Goal: Navigation & Orientation: Find specific page/section

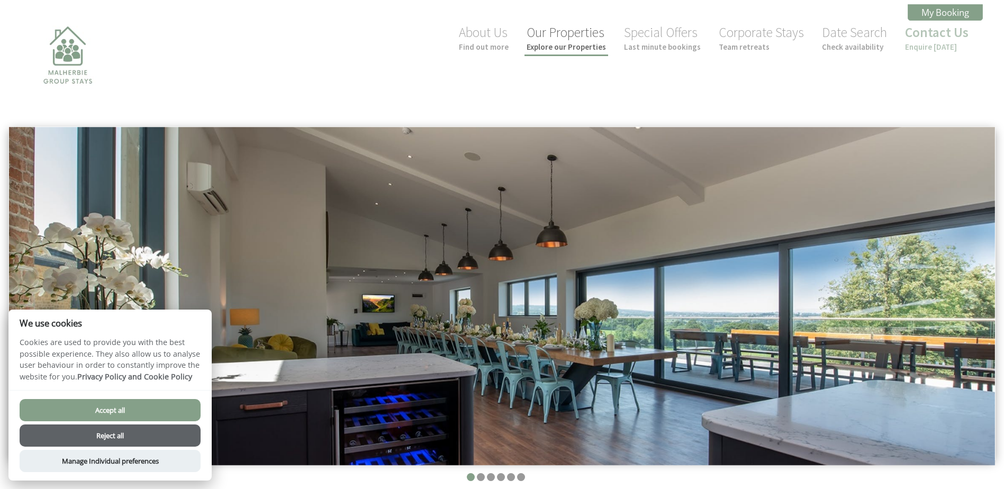
click at [586, 43] on small "Explore our Properties" at bounding box center [565, 47] width 79 height 10
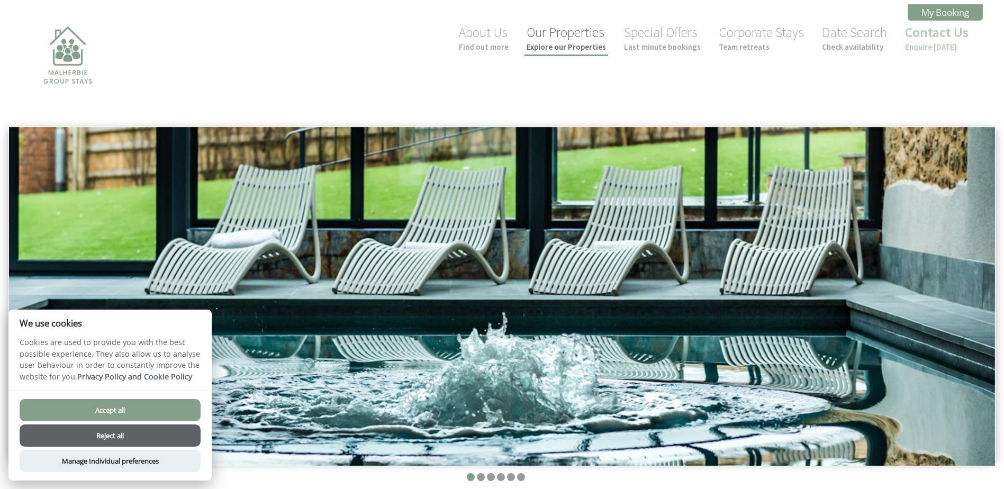
click at [567, 39] on link "Our Properties Explore our Properties" at bounding box center [565, 38] width 79 height 28
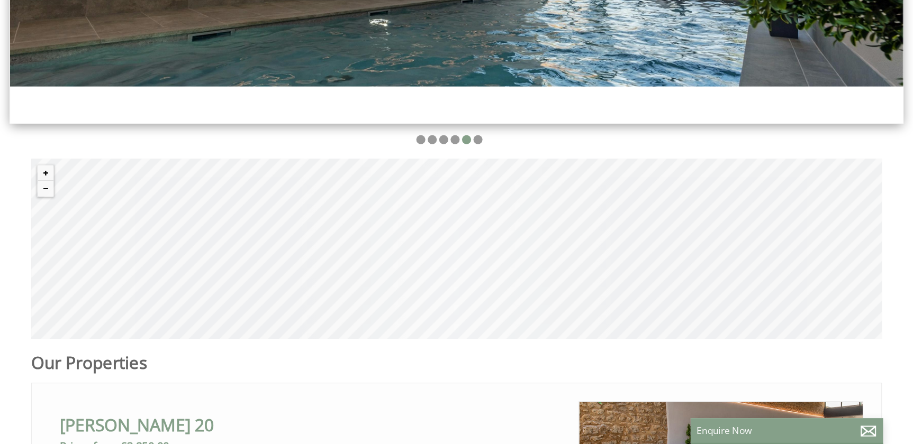
scroll to position [0, 10]
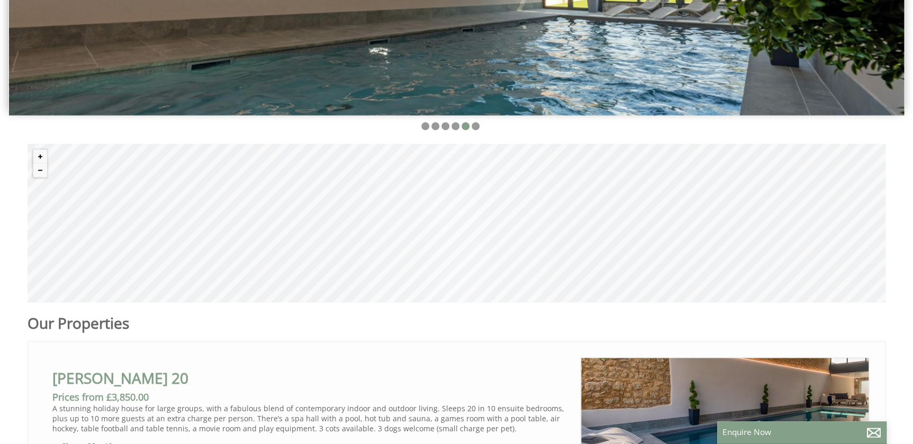
click at [436, 207] on div "© MapTiler © OpenStreetMap contributors" at bounding box center [457, 223] width 858 height 159
click at [475, 226] on div "© MapTiler © OpenStreetMap contributors" at bounding box center [457, 223] width 858 height 159
click at [463, 232] on div "© MapTiler © OpenStreetMap contributors" at bounding box center [457, 223] width 858 height 159
drag, startPoint x: 456, startPoint y: 232, endPoint x: 380, endPoint y: 233, distance: 75.1
click at [380, 233] on div "© MapTiler © OpenStreetMap contributors" at bounding box center [457, 223] width 858 height 159
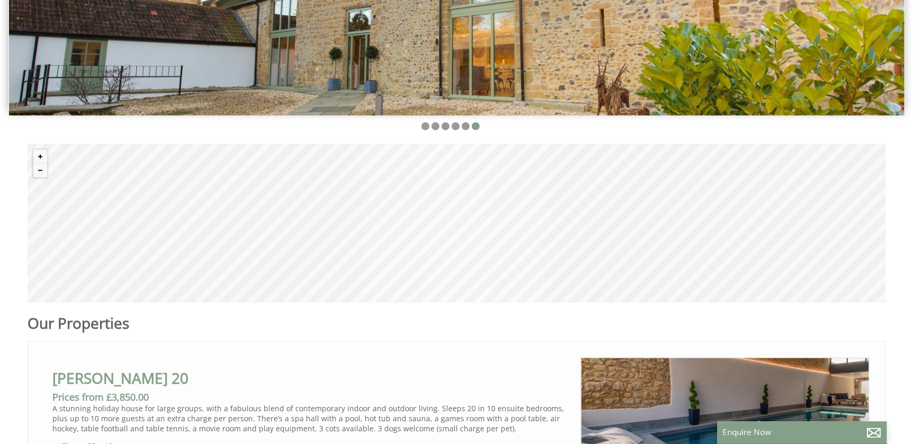
drag, startPoint x: 435, startPoint y: 121, endPoint x: 444, endPoint y: 114, distance: 11.7
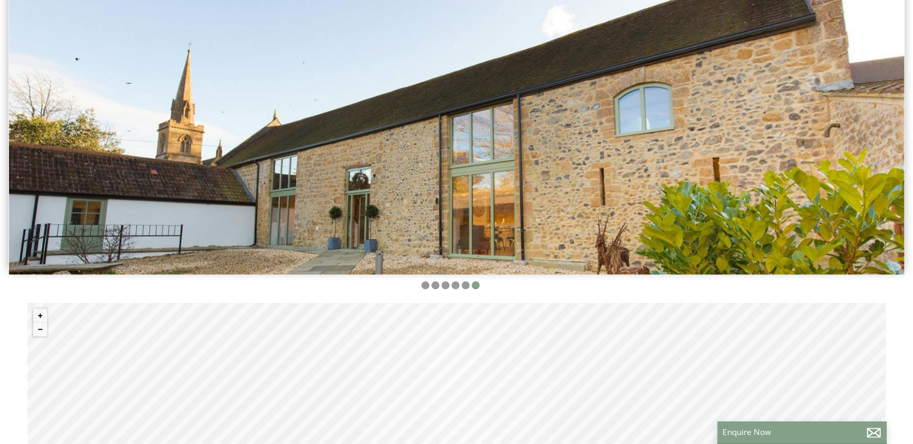
scroll to position [0, 0]
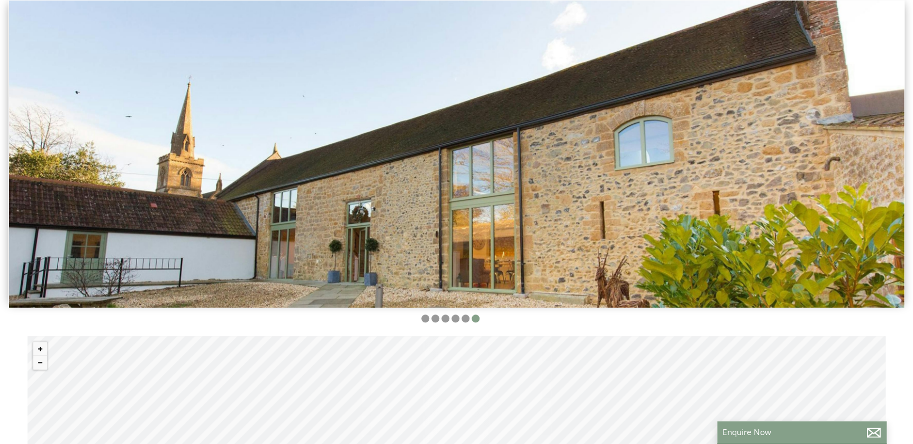
drag, startPoint x: 752, startPoint y: 193, endPoint x: 807, endPoint y: 190, distance: 55.1
click at [752, 193] on img at bounding box center [456, 154] width 895 height 307
drag, startPoint x: 831, startPoint y: 195, endPoint x: 607, endPoint y: 206, distance: 224.1
click at [607, 206] on img at bounding box center [456, 154] width 895 height 307
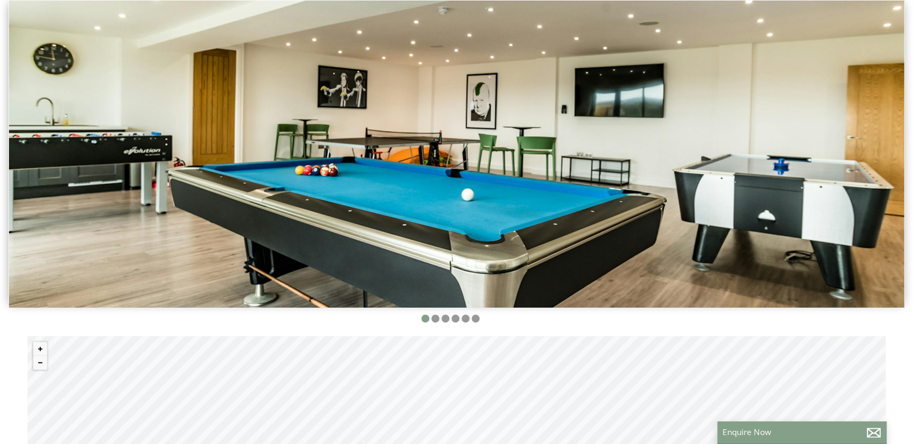
drag, startPoint x: 730, startPoint y: 183, endPoint x: 766, endPoint y: 170, distance: 37.8
click at [732, 180] on img at bounding box center [456, 154] width 895 height 307
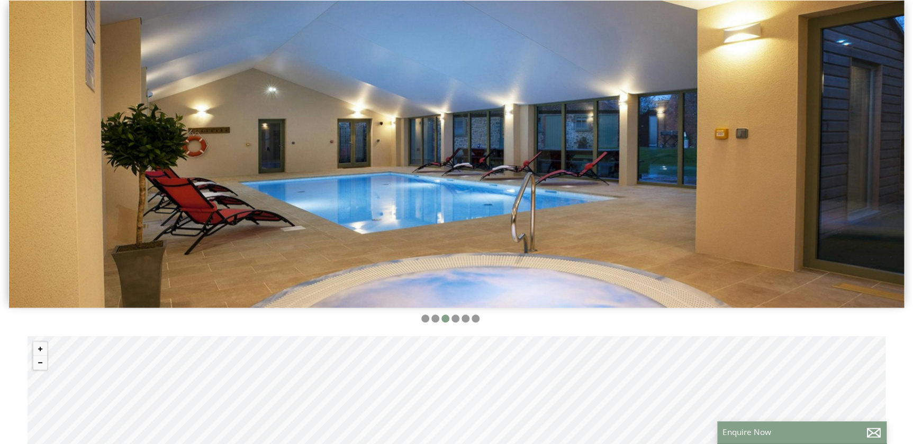
click at [883, 163] on img at bounding box center [456, 154] width 895 height 307
click at [454, 317] on li at bounding box center [455, 319] width 8 height 8
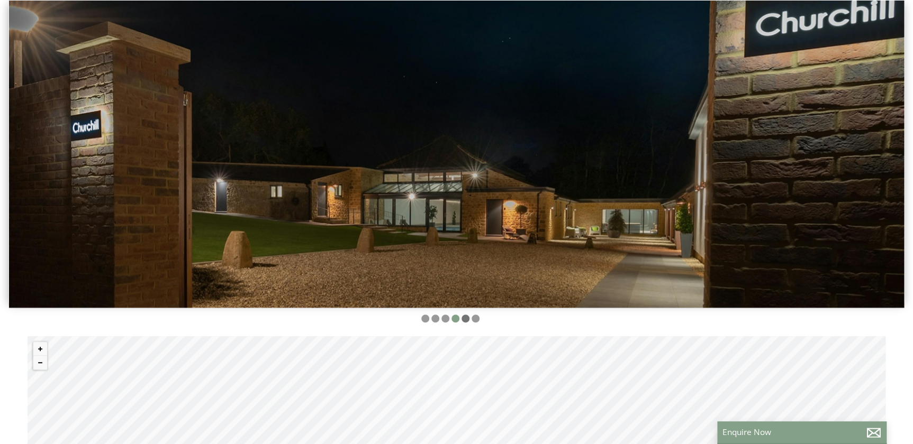
click at [466, 319] on li at bounding box center [465, 319] width 8 height 8
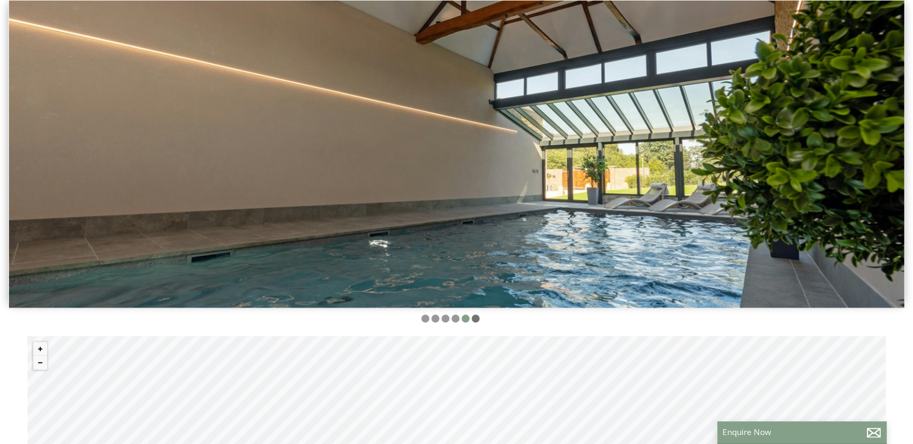
click at [473, 318] on li at bounding box center [475, 319] width 8 height 8
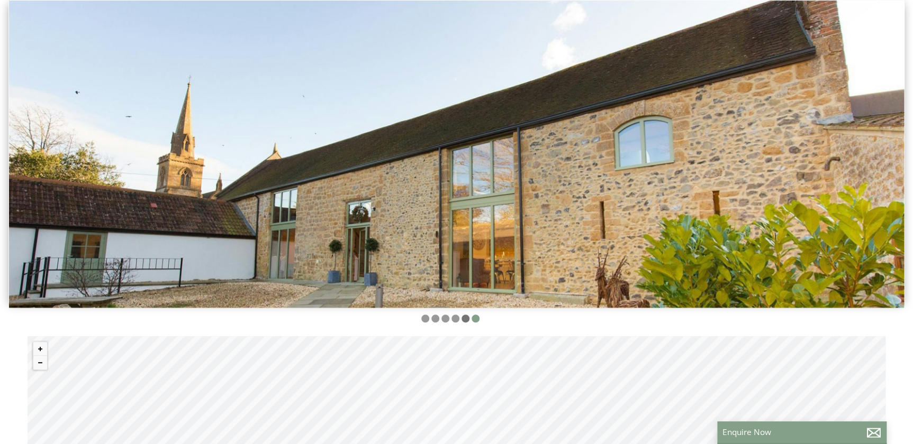
click at [465, 319] on li at bounding box center [465, 319] width 8 height 8
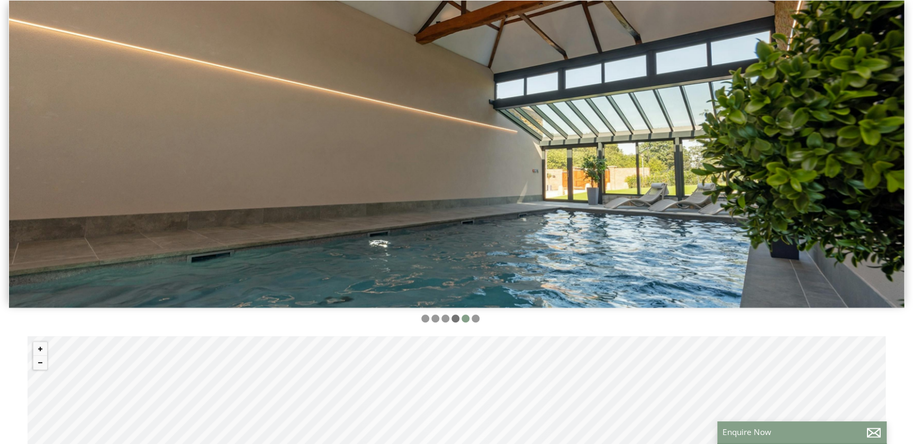
click at [454, 319] on li at bounding box center [455, 319] width 8 height 8
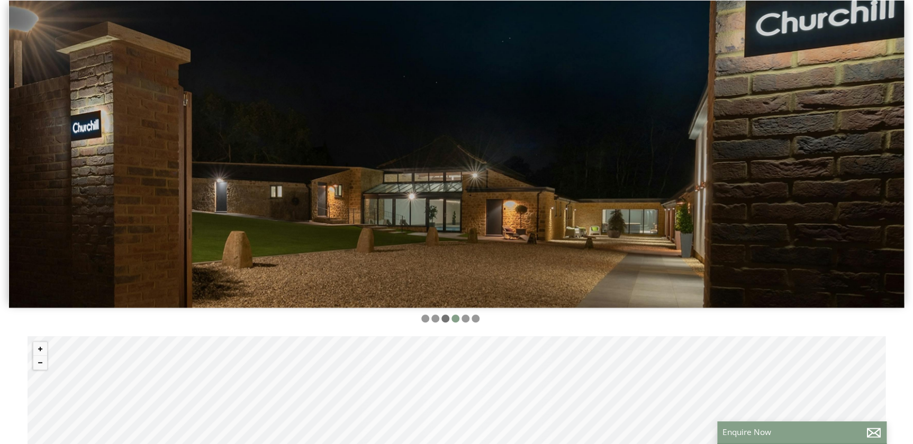
click at [443, 317] on li at bounding box center [445, 319] width 8 height 8
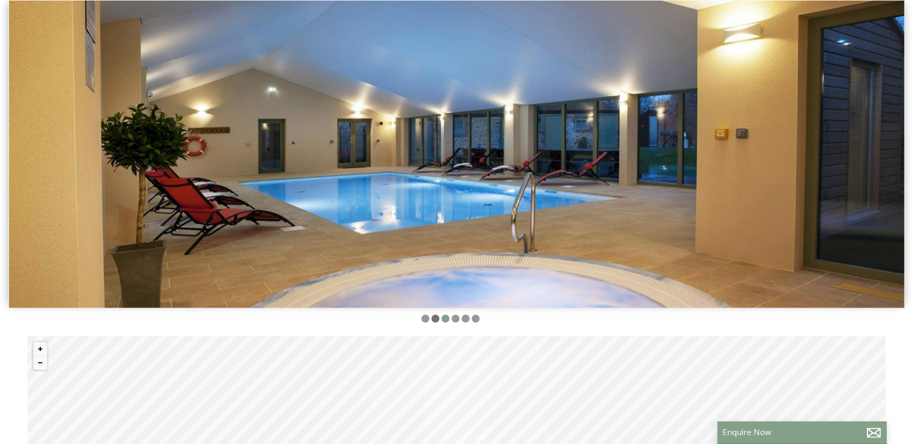
click at [435, 319] on li at bounding box center [435, 319] width 8 height 8
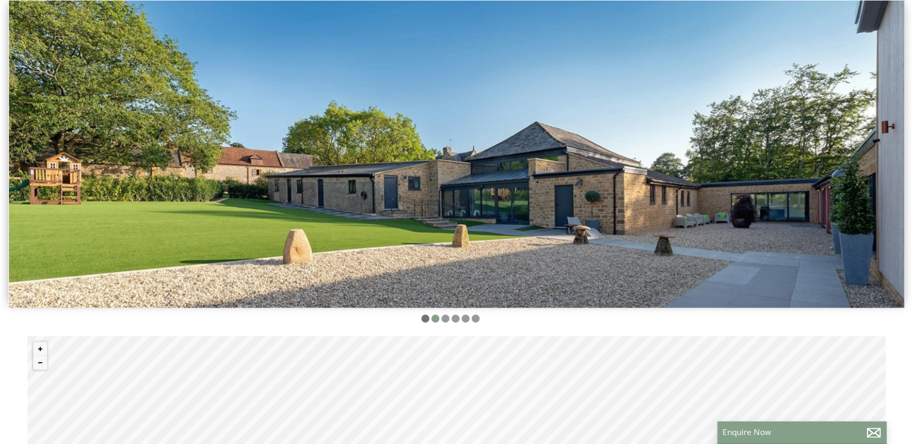
click at [422, 317] on li at bounding box center [425, 319] width 8 height 8
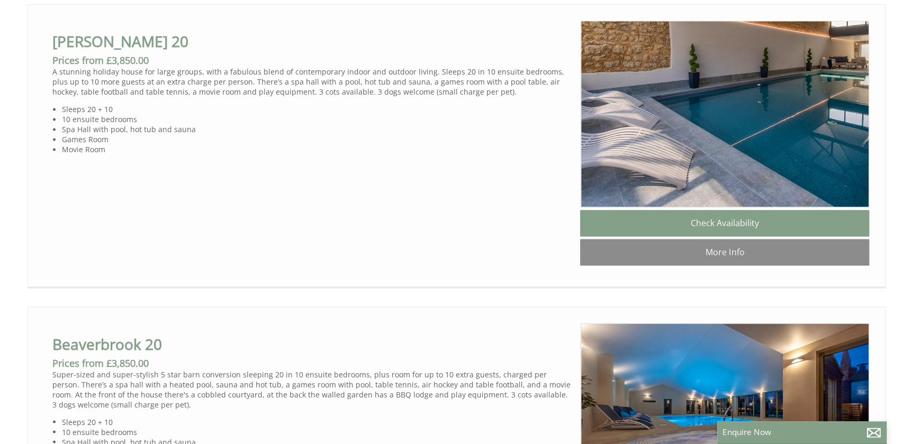
scroll to position [654, 0]
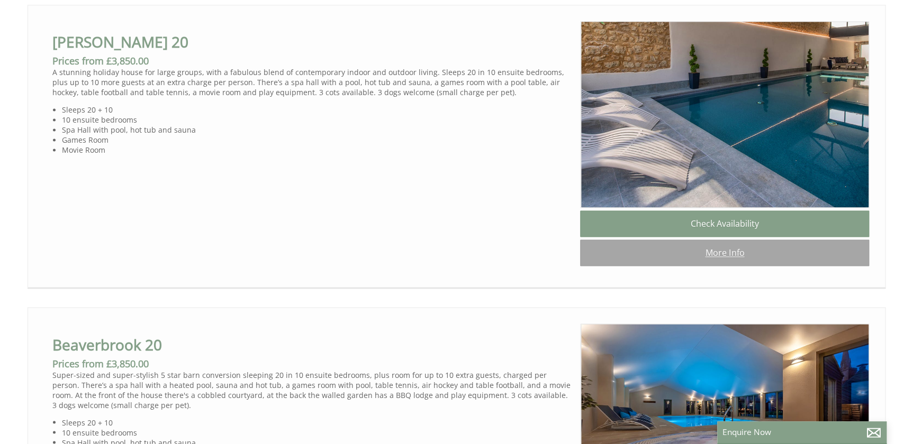
click at [735, 261] on link "More Info" at bounding box center [724, 253] width 289 height 26
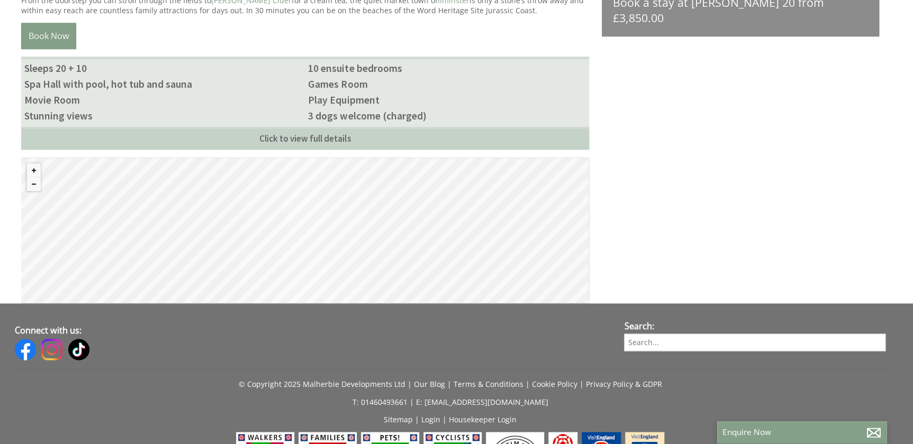
scroll to position [625, 0]
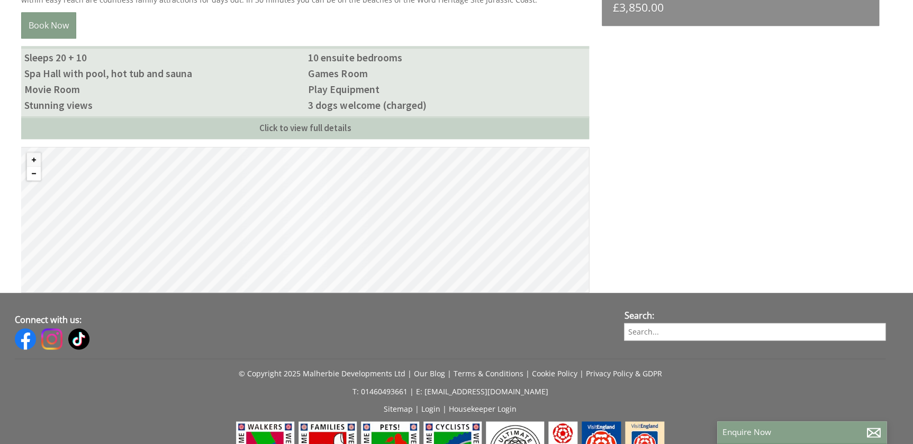
click at [33, 174] on button "Zoom out" at bounding box center [34, 174] width 14 height 14
click at [34, 175] on button "Zoom out" at bounding box center [34, 174] width 14 height 14
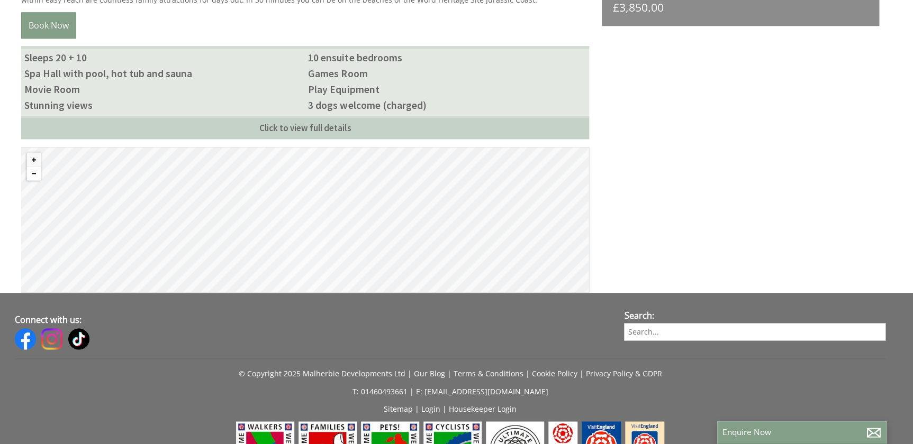
click at [34, 176] on button "Zoom out" at bounding box center [34, 174] width 14 height 14
click at [35, 177] on button "Zoom out" at bounding box center [34, 174] width 14 height 14
click at [35, 157] on button "Zoom in" at bounding box center [34, 160] width 14 height 14
click at [37, 158] on button "Zoom in" at bounding box center [34, 160] width 14 height 14
click at [37, 160] on button "Zoom in" at bounding box center [34, 160] width 14 height 14
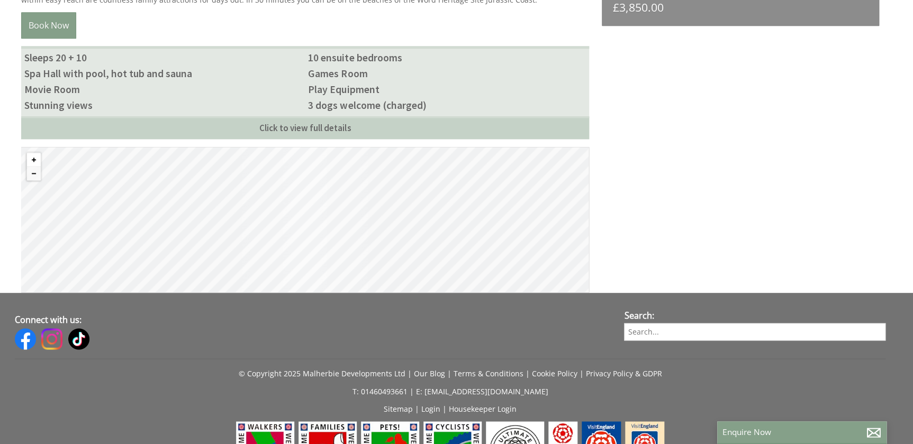
click at [37, 161] on button "Zoom in" at bounding box center [34, 160] width 14 height 14
click at [37, 162] on button "Zoom in" at bounding box center [34, 160] width 14 height 14
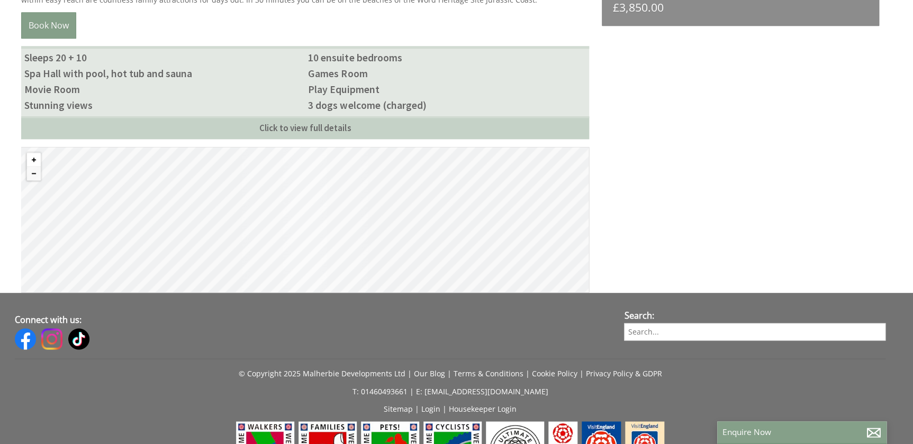
click at [37, 162] on button "Zoom in" at bounding box center [34, 160] width 14 height 14
click at [38, 162] on button "Zoom in" at bounding box center [34, 160] width 14 height 14
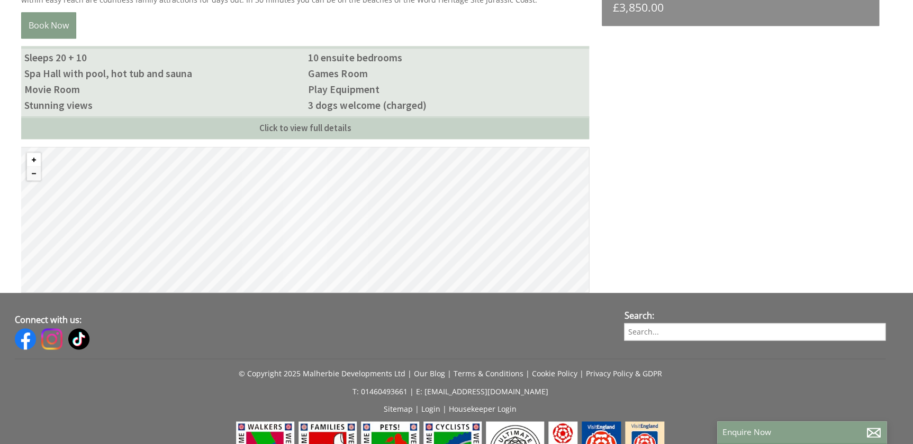
click at [38, 162] on button "Zoom in" at bounding box center [34, 160] width 14 height 14
click at [39, 162] on button "Zoom in" at bounding box center [34, 160] width 14 height 14
click at [38, 158] on button "Zoom in" at bounding box center [34, 160] width 14 height 14
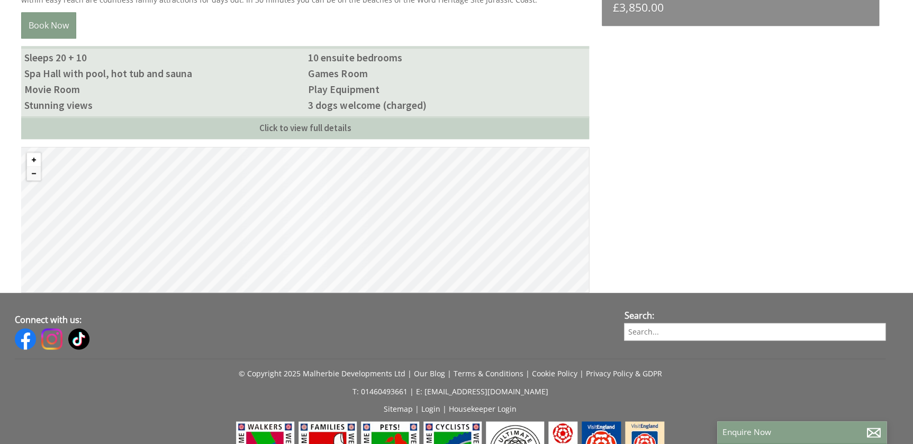
click at [38, 158] on button "Zoom in" at bounding box center [34, 160] width 14 height 14
click at [39, 159] on button "Zoom in" at bounding box center [34, 160] width 14 height 14
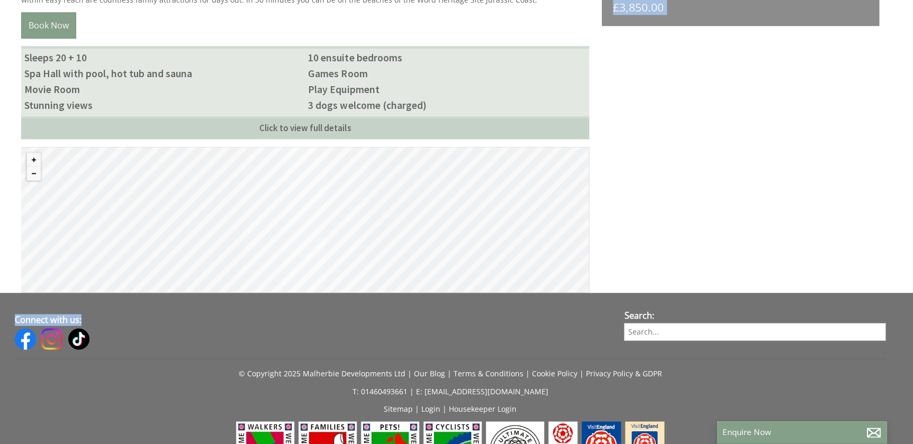
drag, startPoint x: 143, startPoint y: 210, endPoint x: 383, endPoint y: 268, distance: 247.0
click at [405, 290] on div "© MapTiler © OpenStreetMap contributors" at bounding box center [305, 219] width 568 height 145
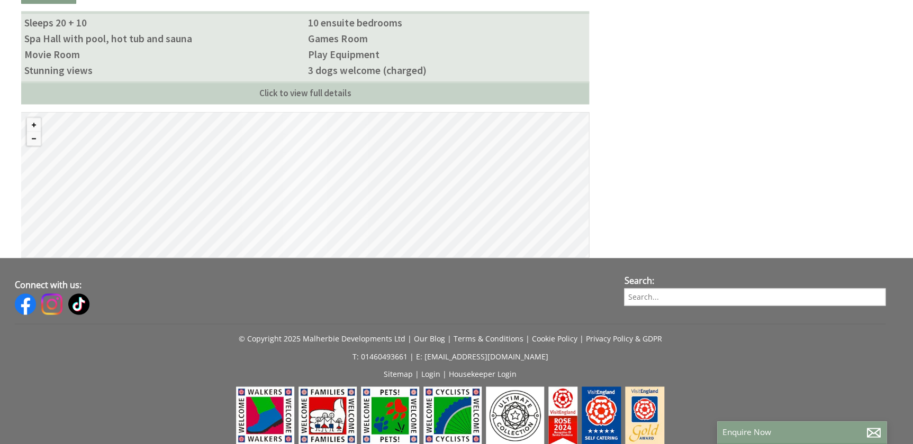
scroll to position [673, 0]
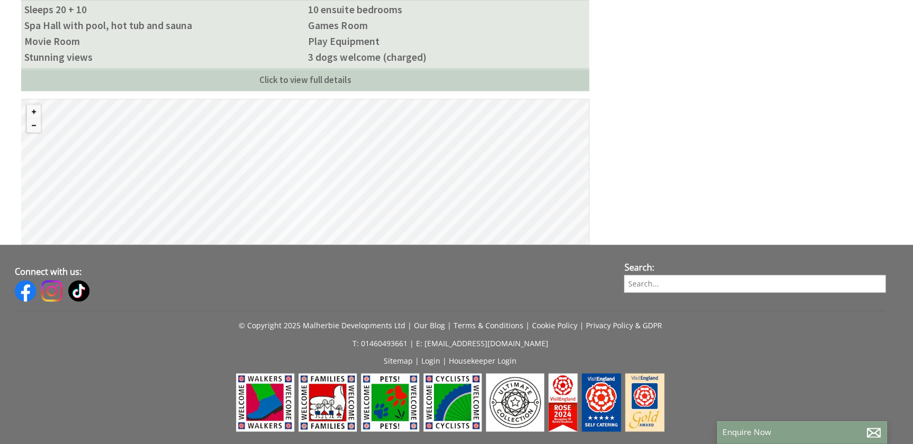
drag, startPoint x: 120, startPoint y: 170, endPoint x: 88, endPoint y: 151, distance: 37.2
click at [144, 192] on div "© MapTiler © OpenStreetMap contributors" at bounding box center [305, 171] width 568 height 145
click at [34, 125] on button "Zoom out" at bounding box center [34, 126] width 14 height 14
click at [35, 127] on button "Zoom out" at bounding box center [34, 126] width 14 height 14
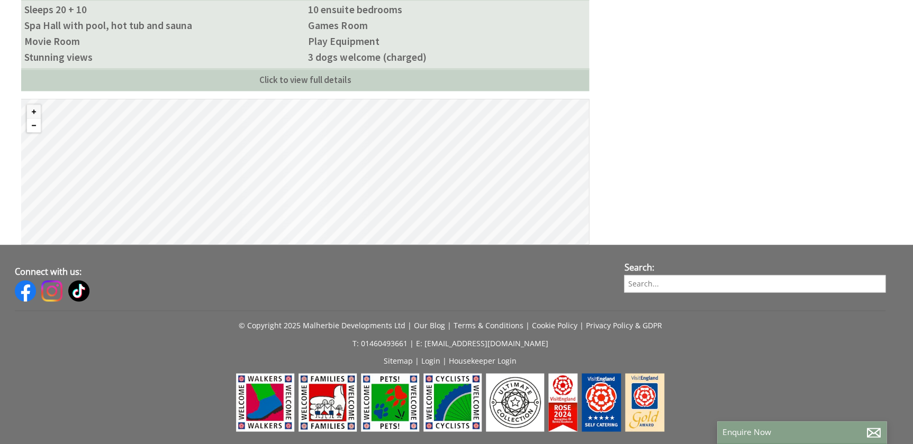
click at [35, 128] on button "Zoom out" at bounding box center [34, 126] width 14 height 14
click at [35, 129] on button "Zoom out" at bounding box center [34, 126] width 14 height 14
drag, startPoint x: 181, startPoint y: 155, endPoint x: 189, endPoint y: 165, distance: 12.5
click at [189, 165] on div "© MapTiler © OpenStreetMap contributors" at bounding box center [305, 171] width 568 height 145
click at [32, 124] on button "Zoom out" at bounding box center [34, 126] width 14 height 14
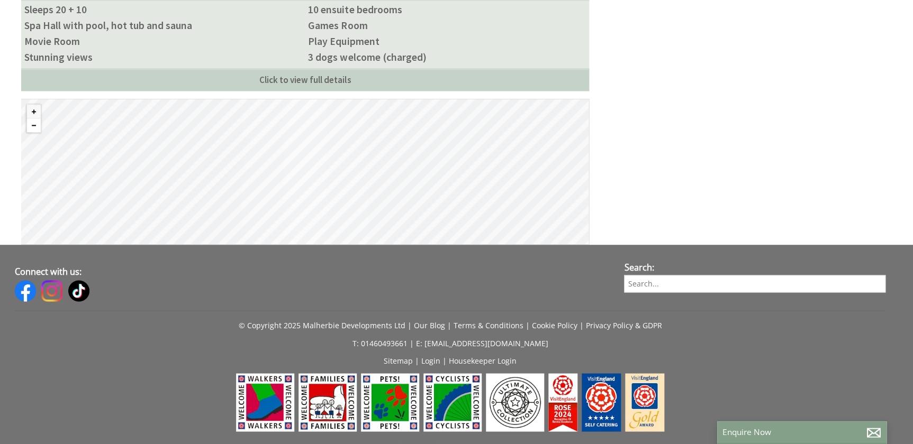
click at [32, 126] on button "Zoom out" at bounding box center [34, 126] width 14 height 14
click at [33, 126] on button "Zoom out" at bounding box center [34, 126] width 14 height 14
click at [34, 126] on button "Zoom out" at bounding box center [34, 126] width 14 height 14
click at [35, 127] on button "Zoom out" at bounding box center [34, 126] width 14 height 14
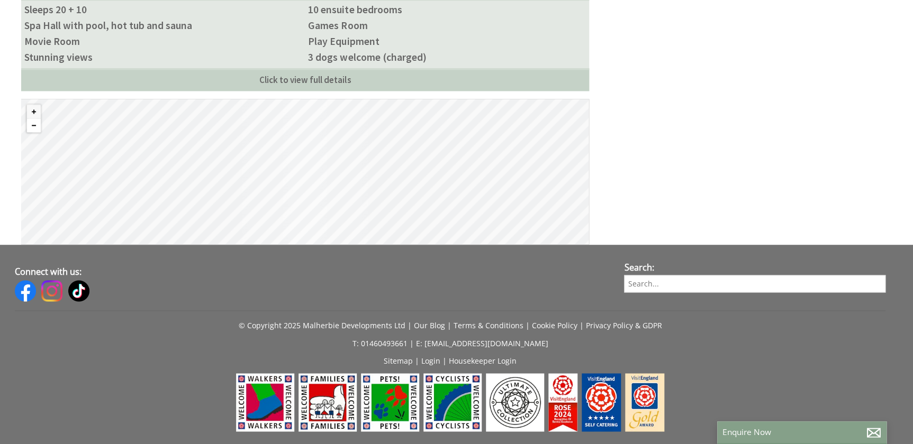
click at [36, 127] on button "Zoom out" at bounding box center [34, 126] width 14 height 14
click at [36, 128] on button "Zoom out" at bounding box center [34, 126] width 14 height 14
click at [37, 128] on button "Zoom out" at bounding box center [34, 126] width 14 height 14
